Goal: Download file/media

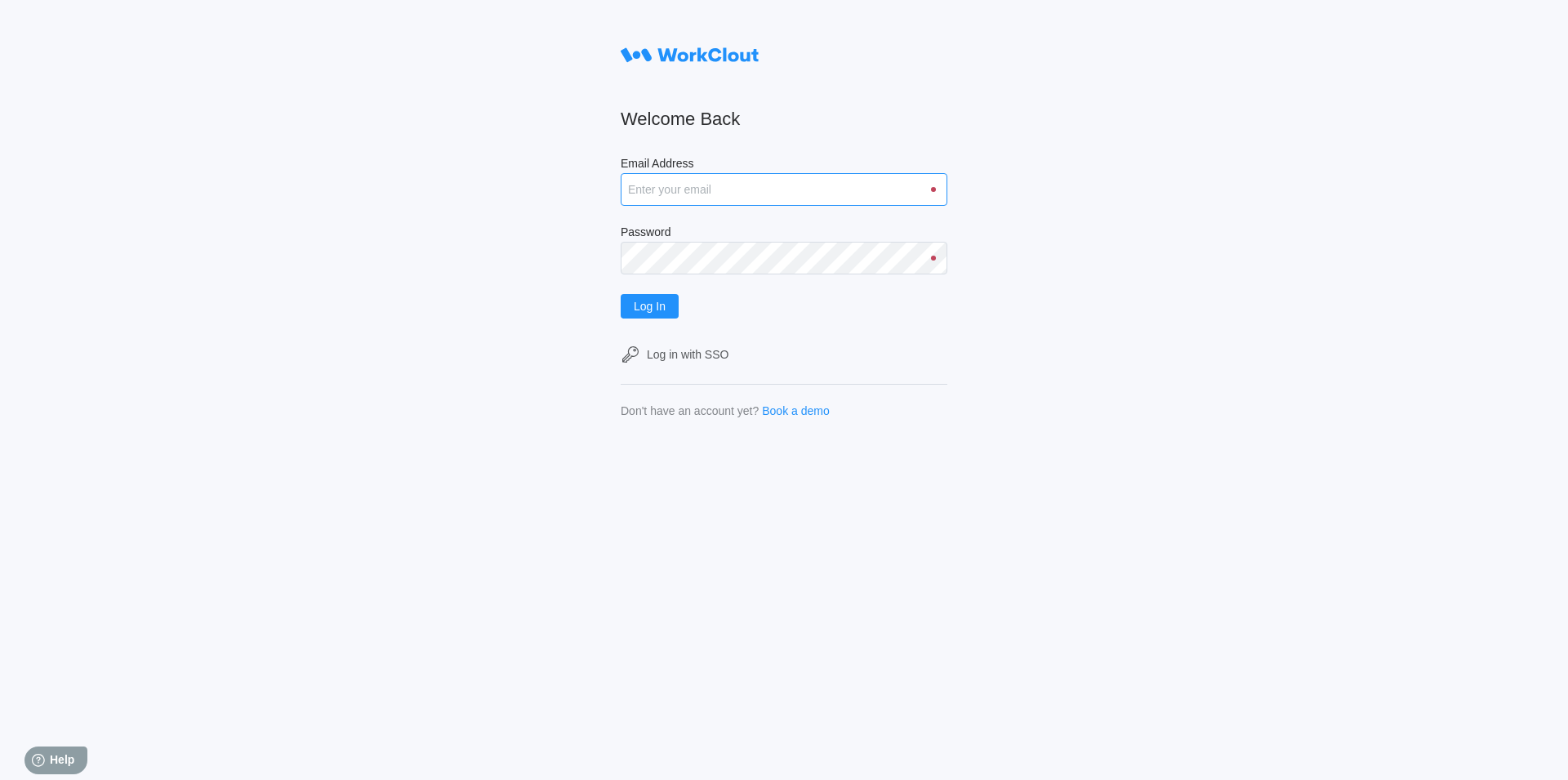
click at [637, 186] on input "Email Address" at bounding box center [783, 189] width 326 height 32
type input "[EMAIL_ADDRESS][DOMAIN_NAME]"
click at [661, 319] on button "Log In" at bounding box center [649, 306] width 58 height 25
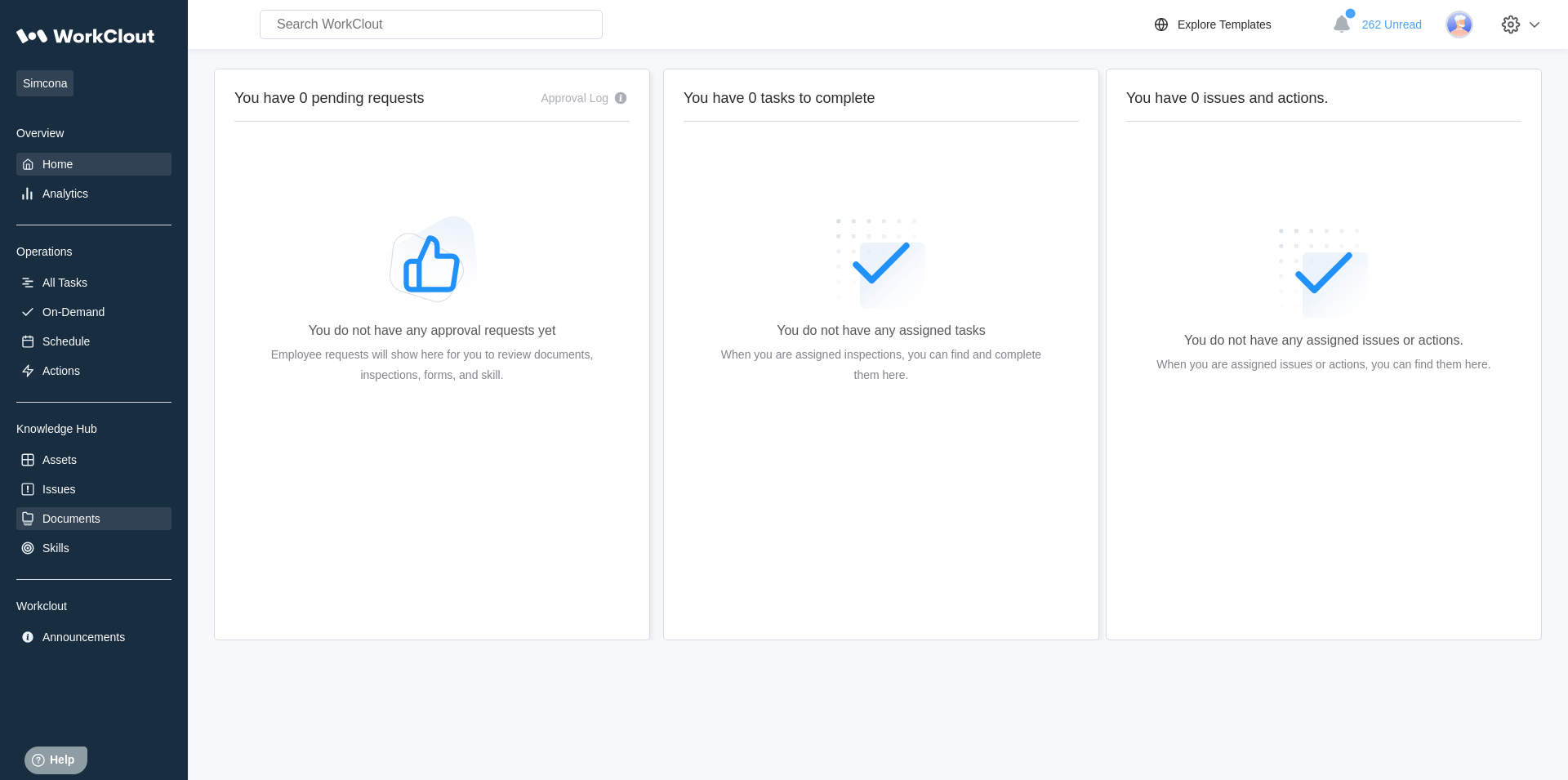
click at [108, 530] on div "Documents" at bounding box center [94, 519] width 155 height 23
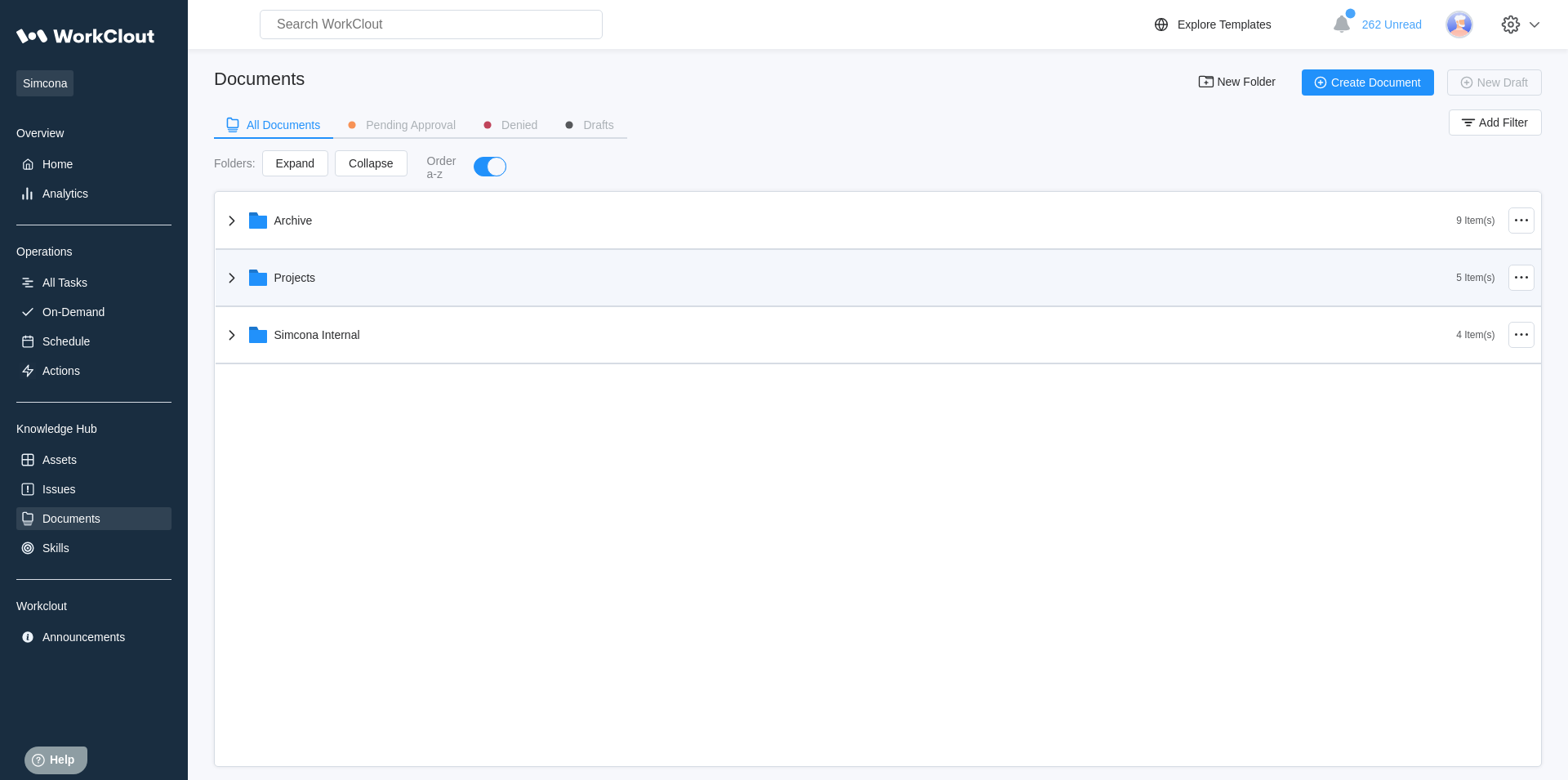
click at [356, 285] on div "Projects" at bounding box center [839, 278] width 1235 height 43
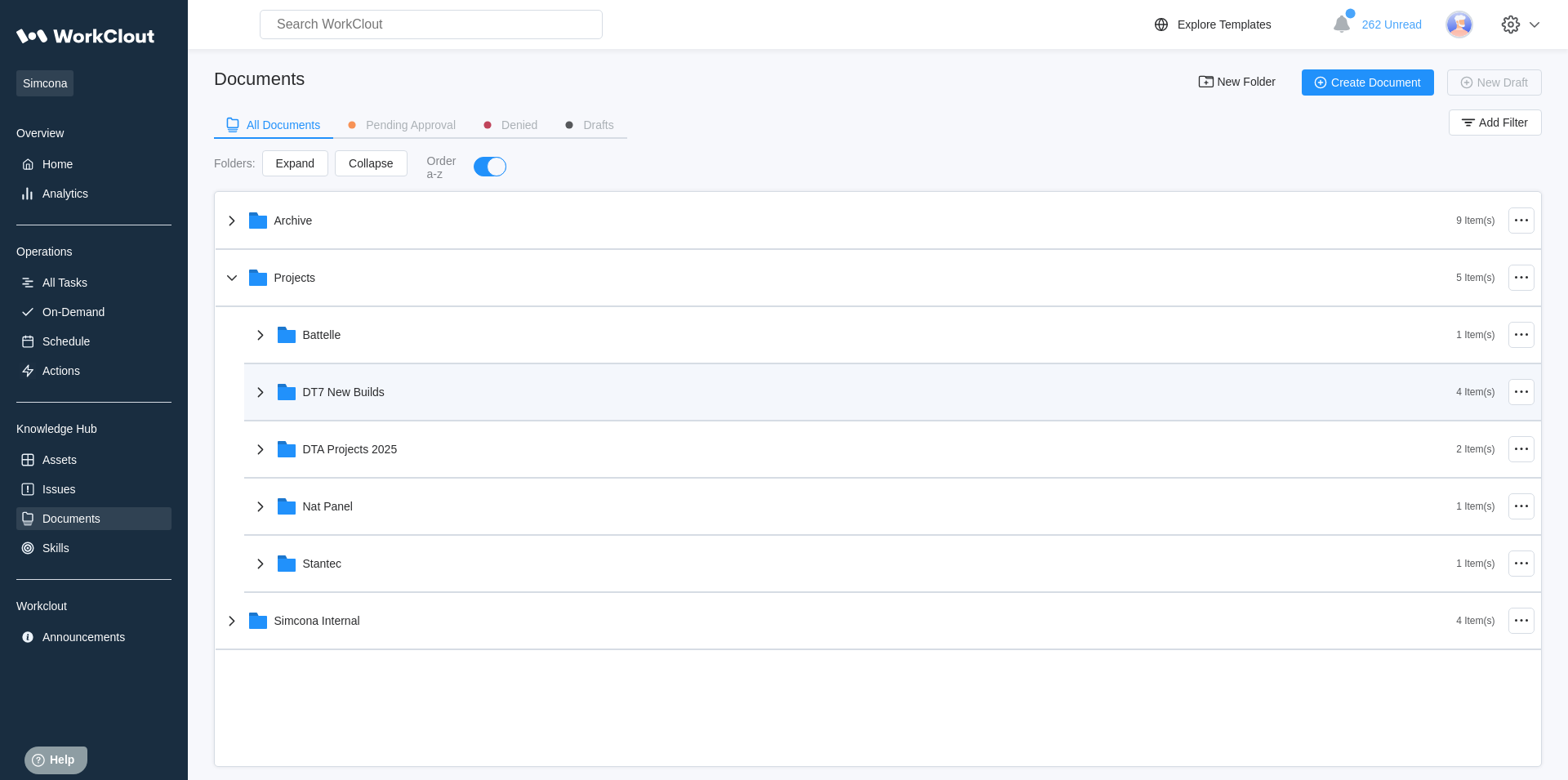
click at [269, 402] on icon at bounding box center [261, 392] width 19 height 19
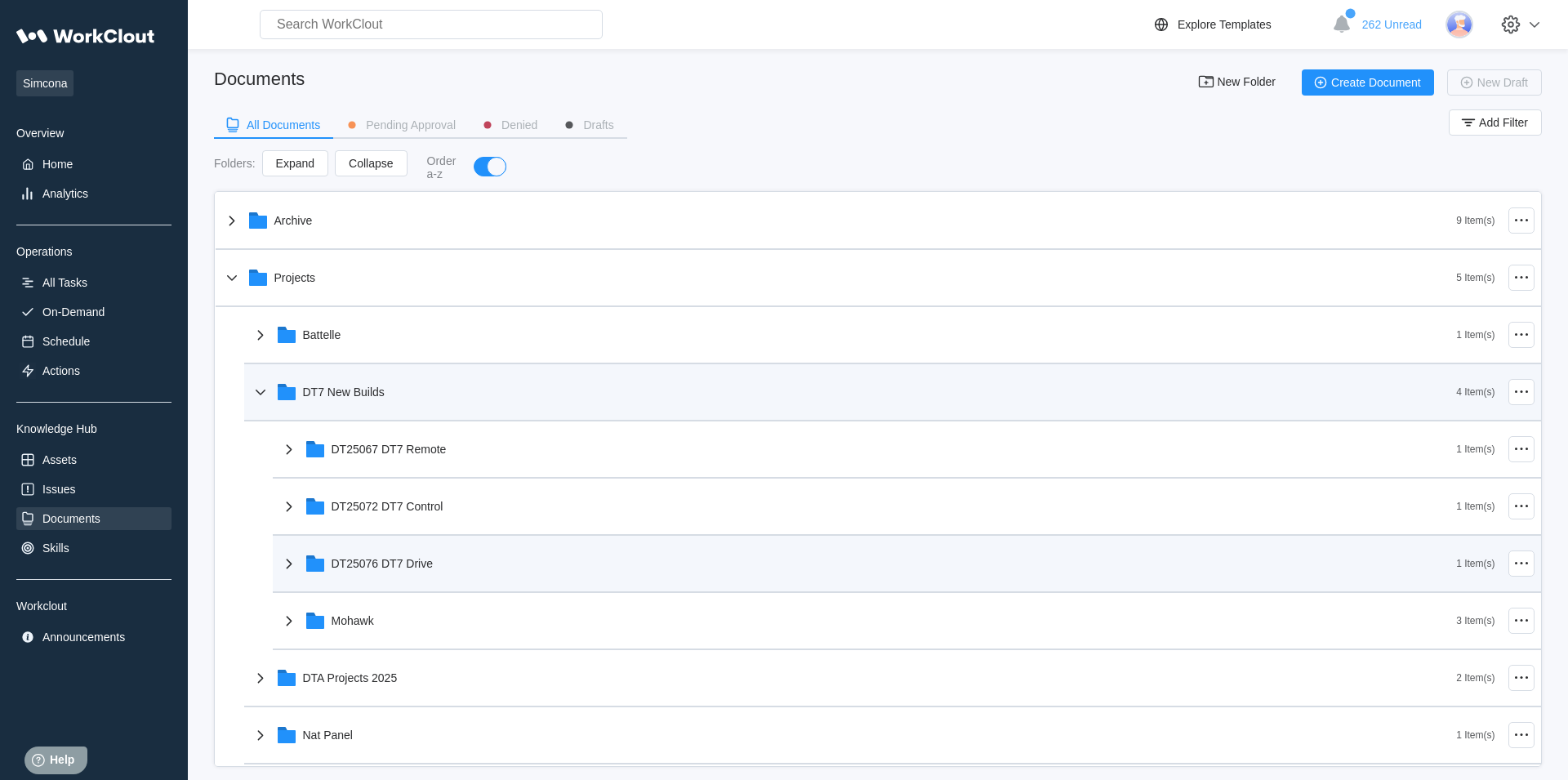
click at [299, 567] on div "DT25076 DT7 Drive" at bounding box center [868, 564] width 1178 height 43
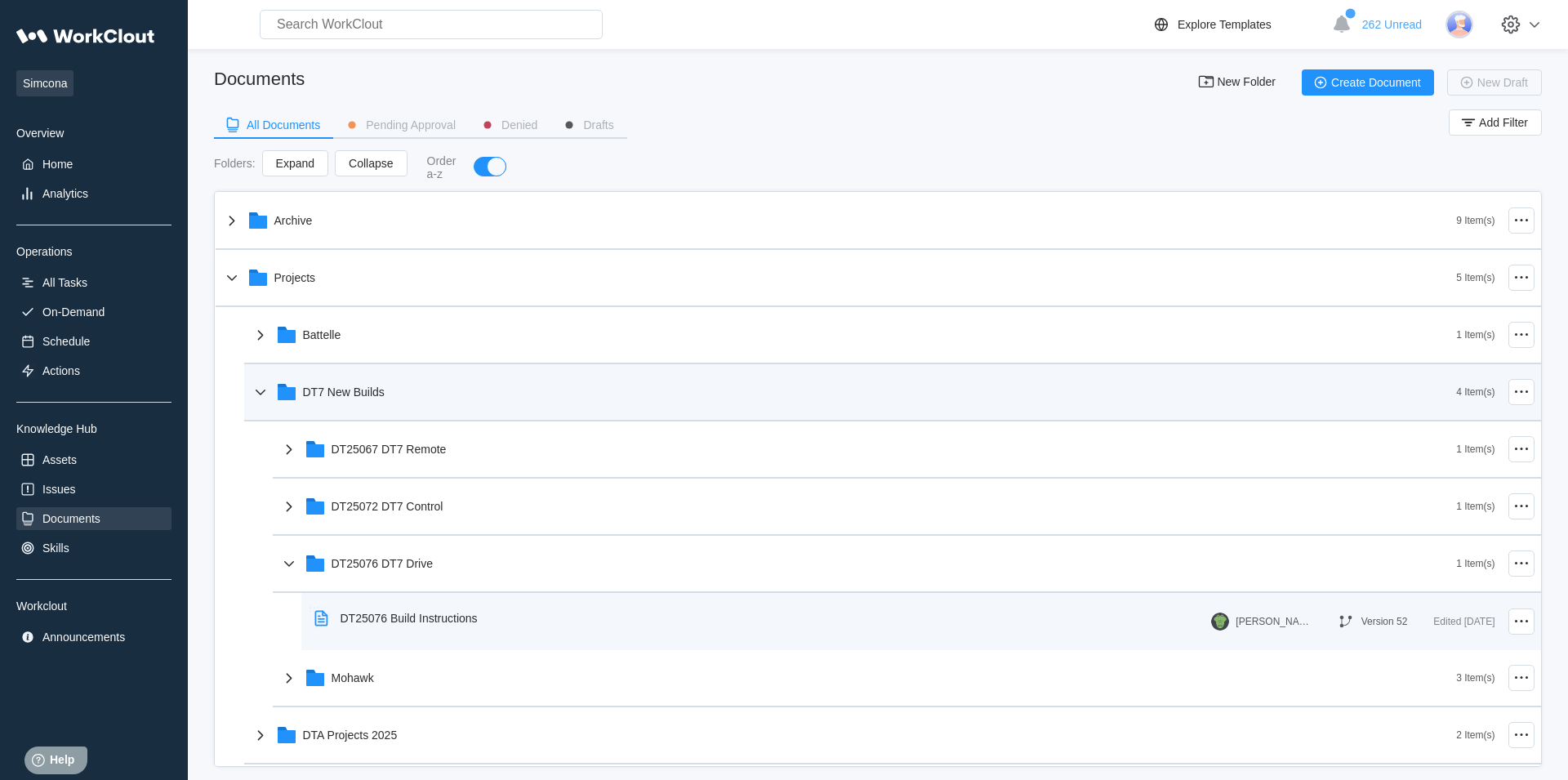
click at [453, 630] on div "DT25076 Build Instructions" at bounding box center [399, 618] width 183 height 38
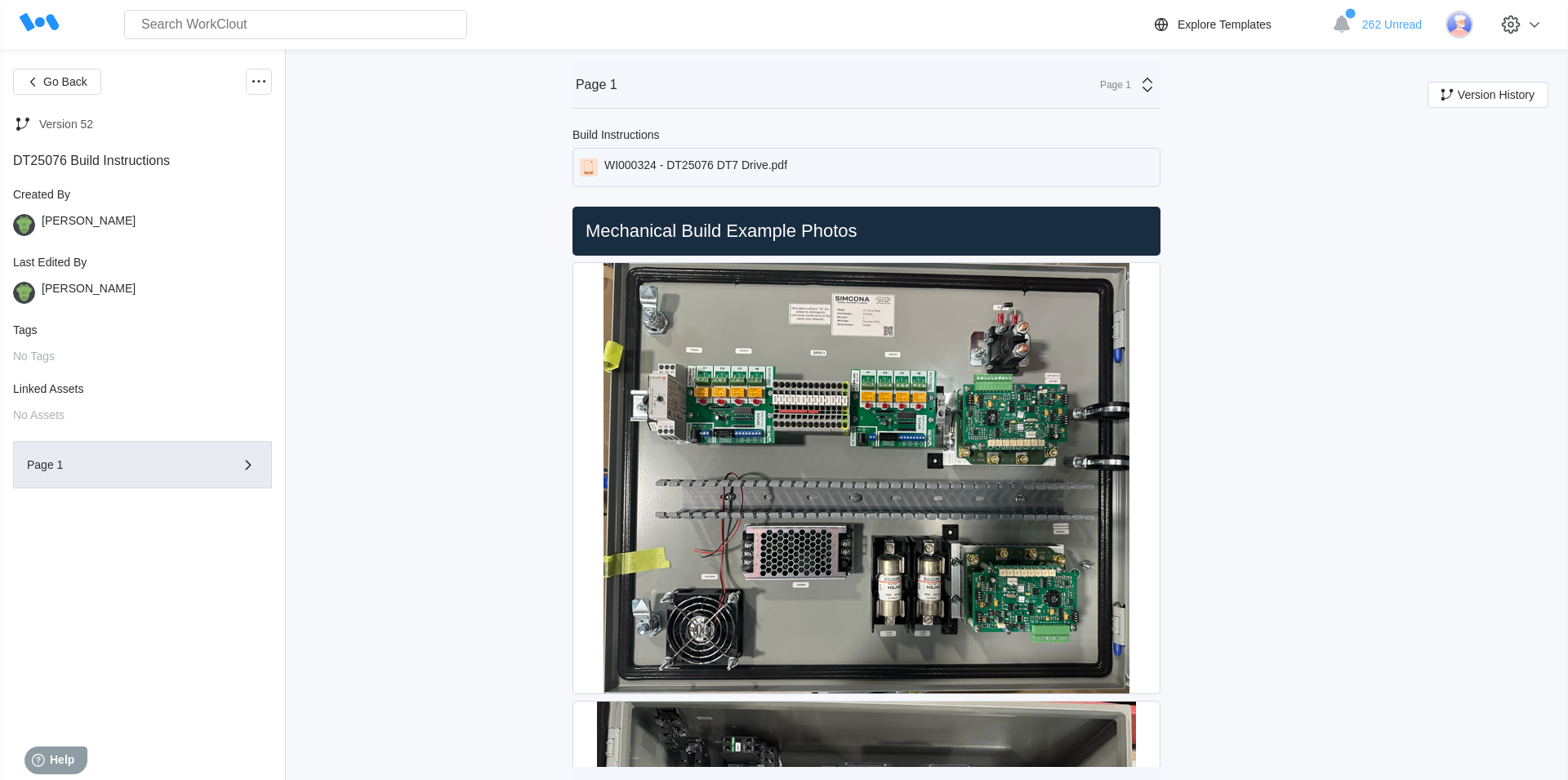
click at [756, 169] on div "WI000324 - DT25076 DT7 Drive.pdf" at bounding box center [696, 167] width 183 height 18
